Goal: Information Seeking & Learning: Understand process/instructions

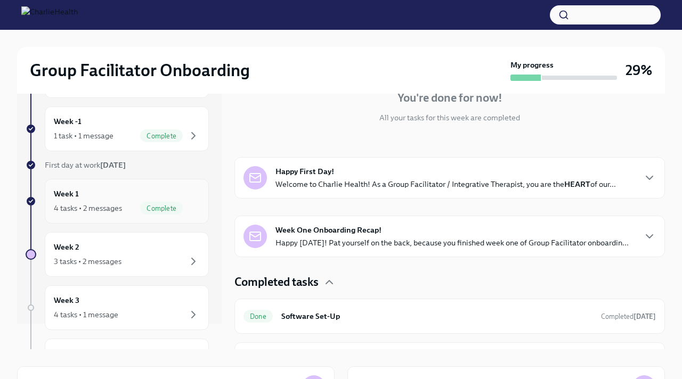
scroll to position [32, 0]
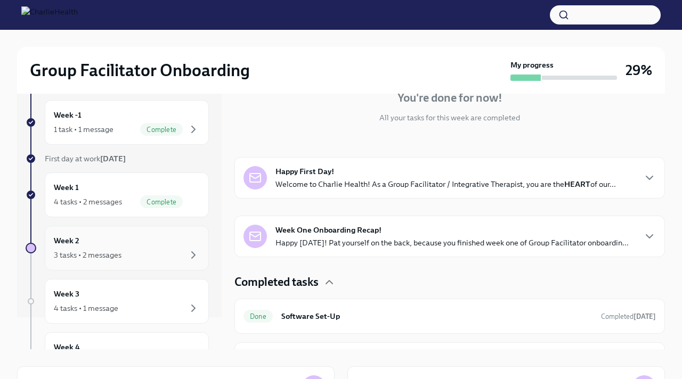
click at [149, 249] on div "3 tasks • 2 messages" at bounding box center [127, 255] width 146 height 13
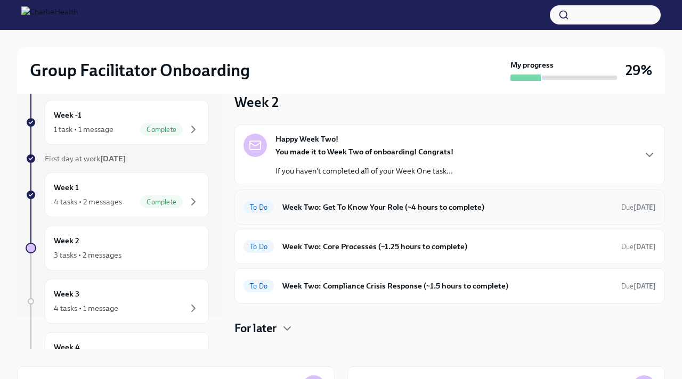
click at [448, 211] on h6 "Week Two: Get To Know Your Role (~4 hours to complete)" at bounding box center [447, 207] width 330 height 12
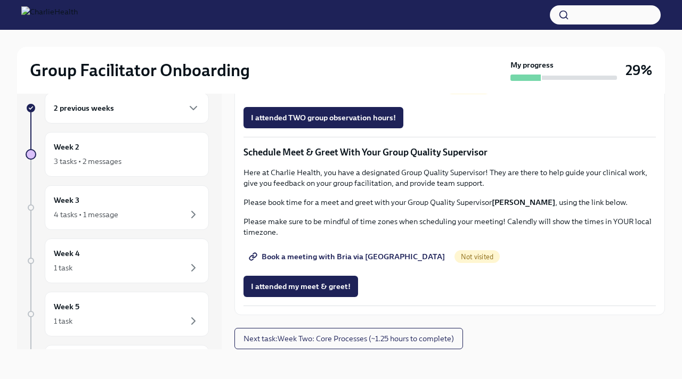
scroll to position [782, 0]
click at [338, 63] on span "Group Observation Instructions" at bounding box center [312, 58] width 123 height 11
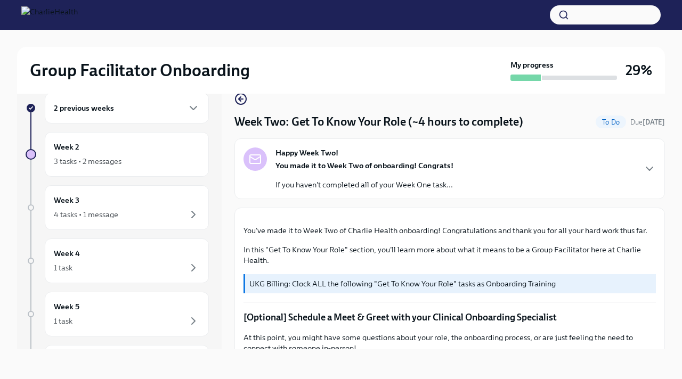
scroll to position [0, 0]
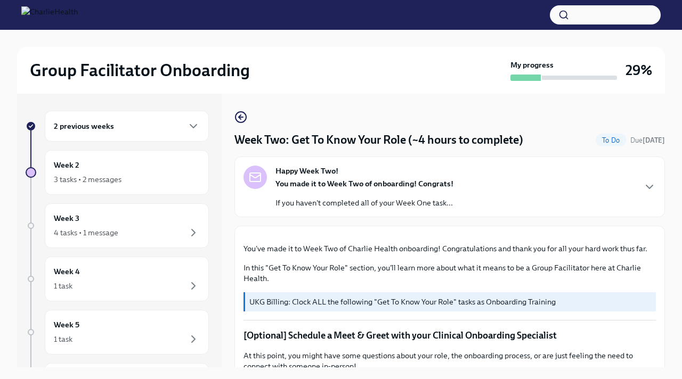
click at [144, 126] on div "2 previous weeks" at bounding box center [127, 126] width 146 height 13
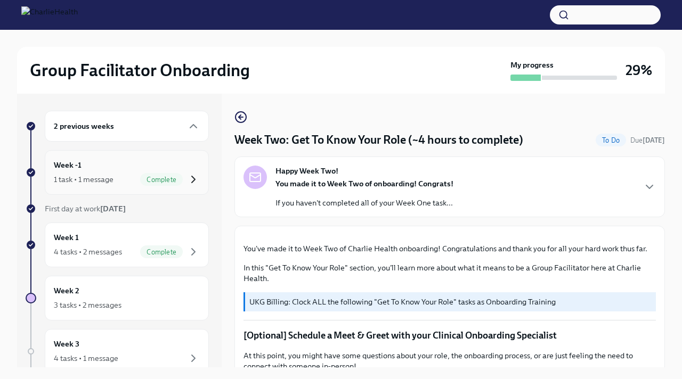
click at [196, 182] on icon "button" at bounding box center [193, 179] width 13 height 13
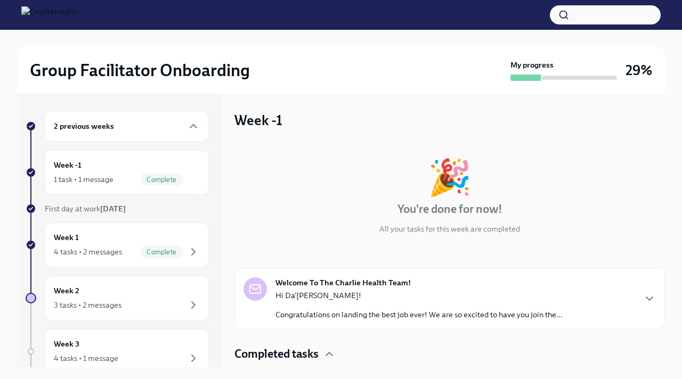
scroll to position [38, 0]
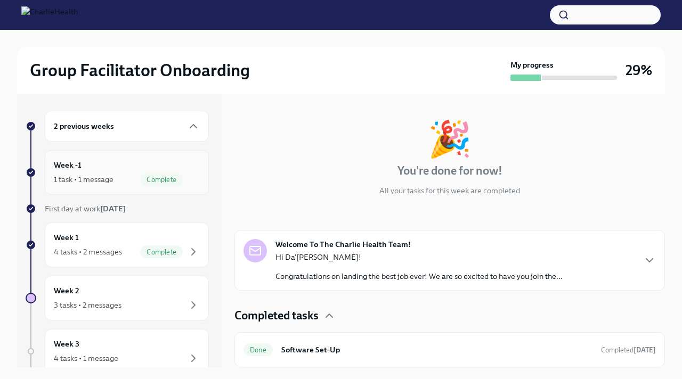
click at [177, 178] on span "Complete" at bounding box center [161, 180] width 43 height 8
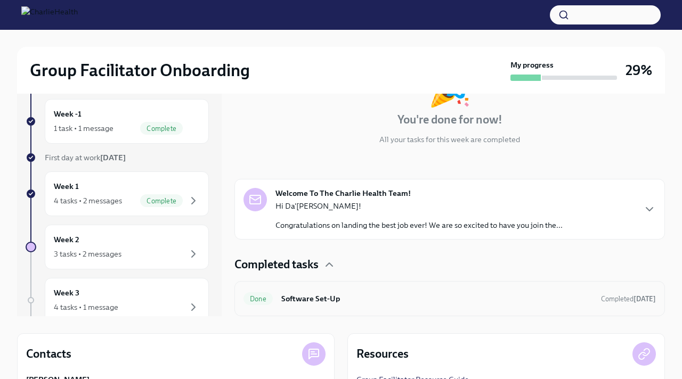
scroll to position [0, 0]
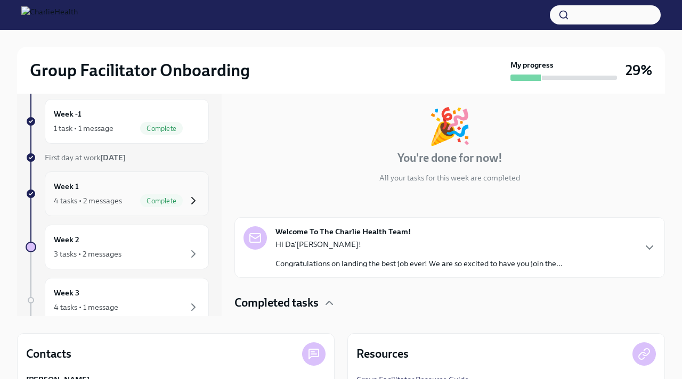
click at [196, 201] on icon "button" at bounding box center [193, 201] width 13 height 13
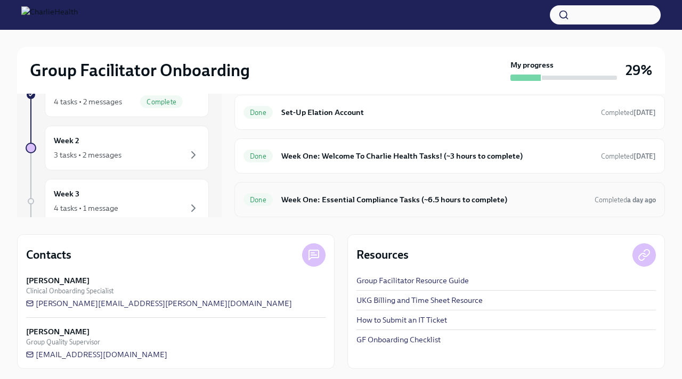
scroll to position [153, 0]
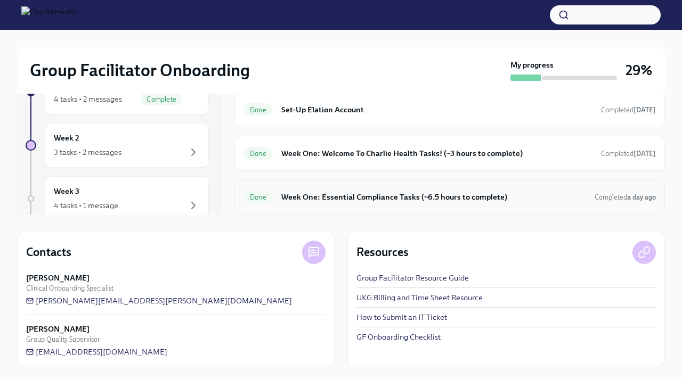
click at [514, 197] on h6 "Week One: Essential Compliance Tasks (~6.5 hours to complete)" at bounding box center [433, 197] width 305 height 12
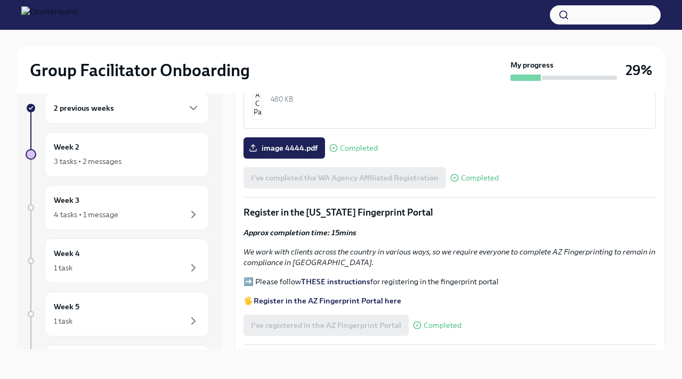
scroll to position [948, 0]
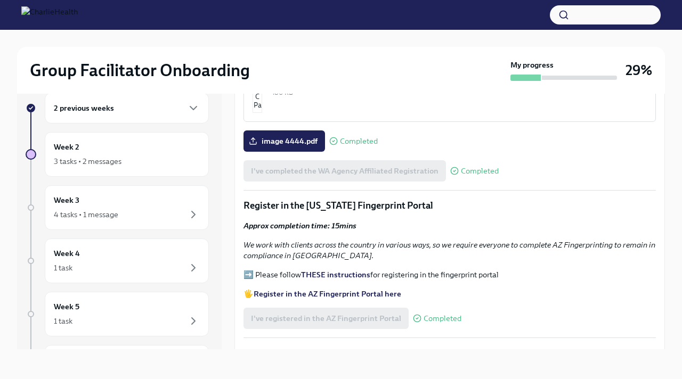
click at [354, 270] on strong "THESE instructions" at bounding box center [335, 275] width 69 height 10
click at [160, 156] on div "3 tasks • 2 messages" at bounding box center [127, 161] width 146 height 13
